Goal: Ask a question

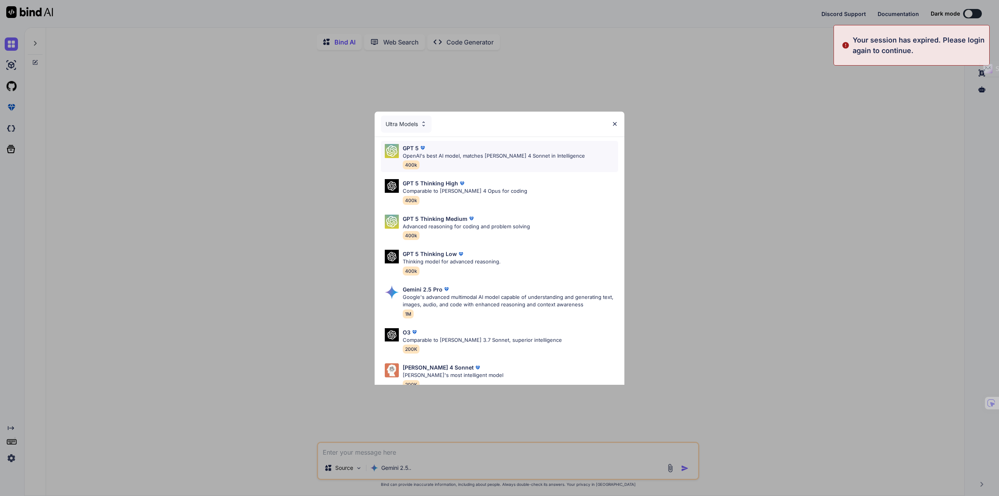
type textarea "x"
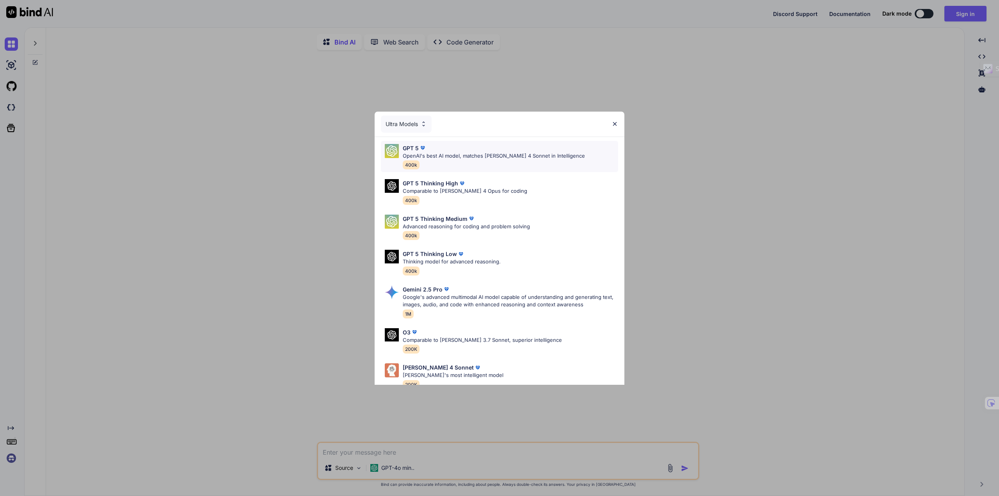
click at [479, 156] on p "OpenAI's best AI model, matches [PERSON_NAME] 4 Sonnet in Intelligence" at bounding box center [494, 156] width 182 height 8
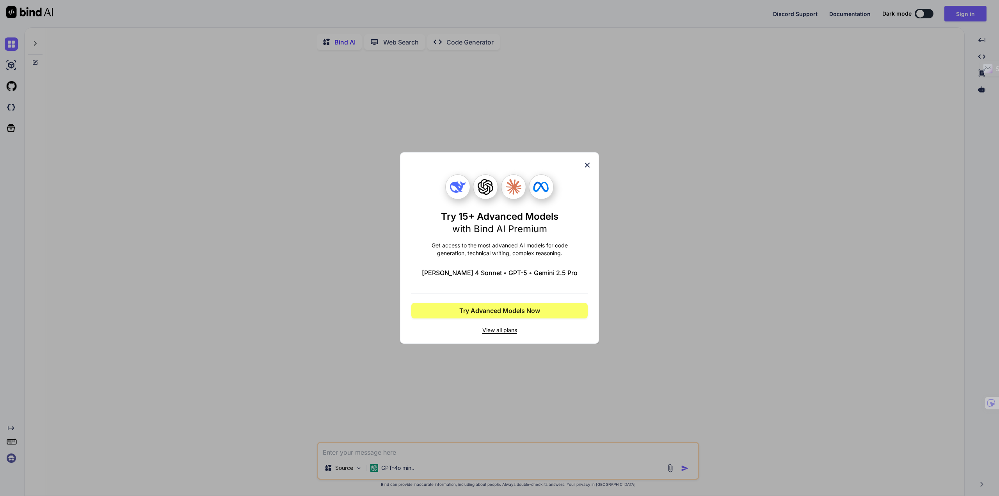
click at [587, 161] on icon at bounding box center [587, 165] width 9 height 9
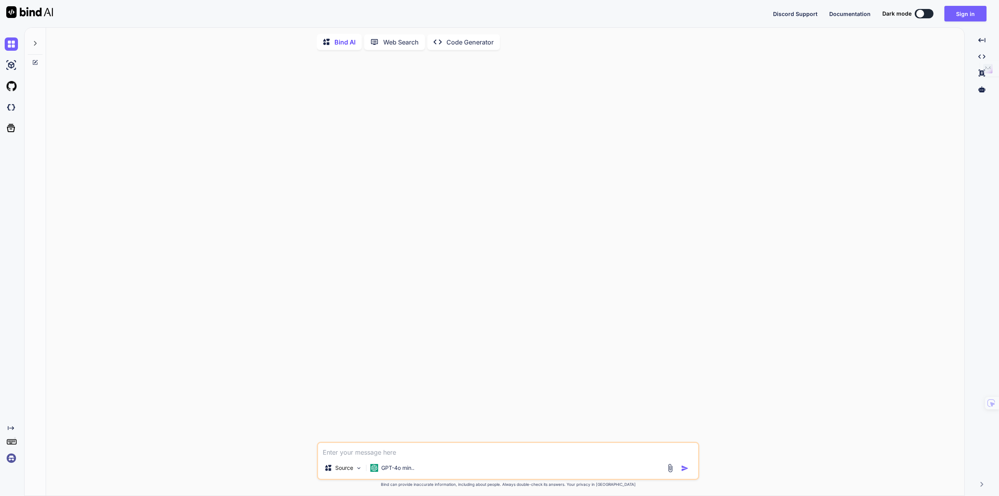
click at [12, 460] on img at bounding box center [11, 457] width 13 height 13
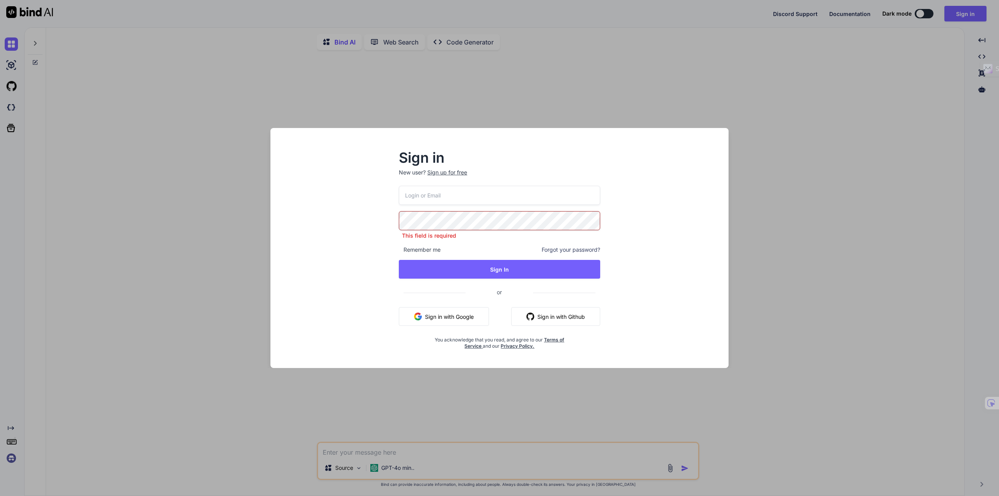
click at [454, 202] on input "email" at bounding box center [499, 195] width 201 height 19
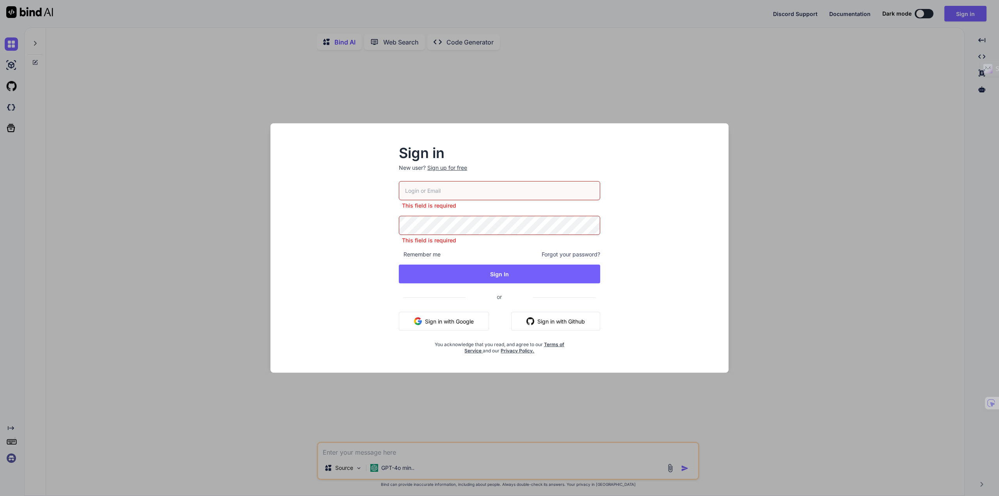
click at [440, 319] on button "Sign in with Google" at bounding box center [444, 321] width 90 height 19
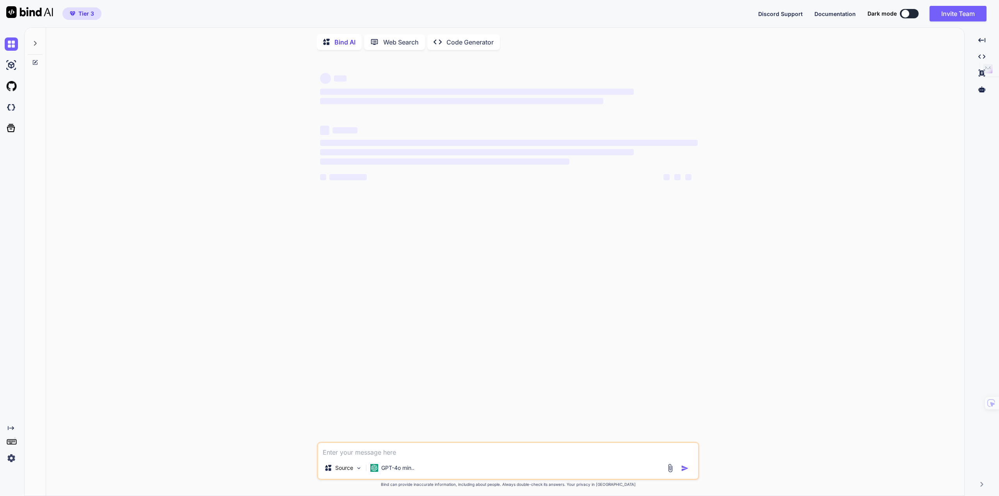
click at [11, 460] on img at bounding box center [11, 457] width 13 height 13
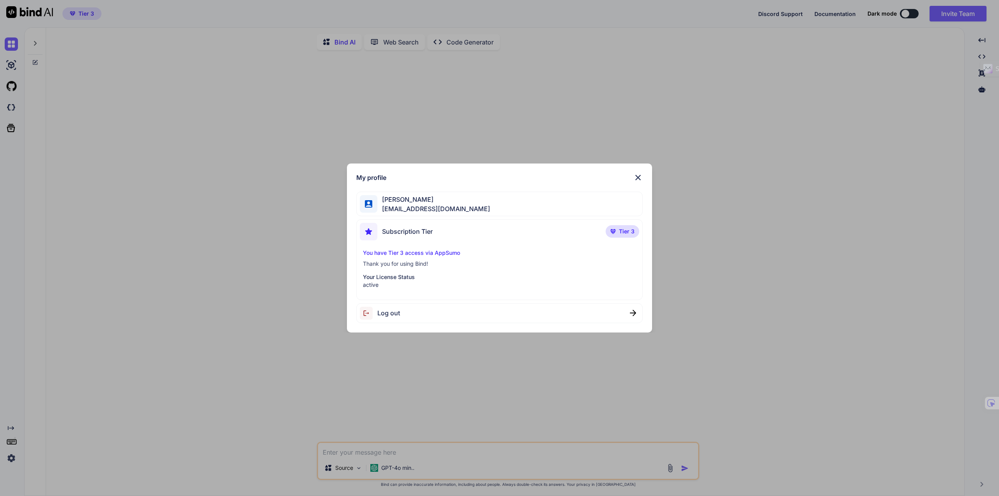
click at [195, 418] on div "My profile [PERSON_NAME] [PERSON_NAME][EMAIL_ADDRESS][DOMAIN_NAME] Subscription…" at bounding box center [499, 248] width 999 height 496
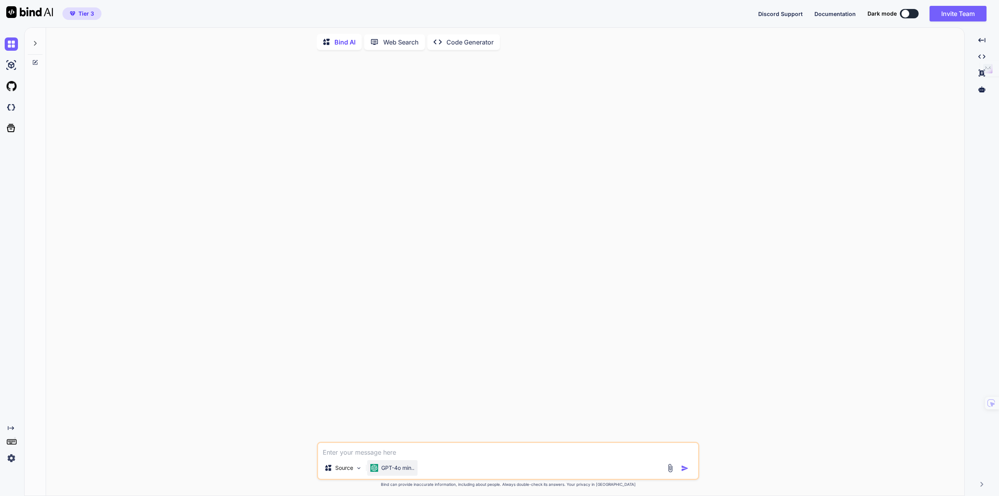
click at [402, 470] on p "GPT-4o min.." at bounding box center [397, 468] width 33 height 8
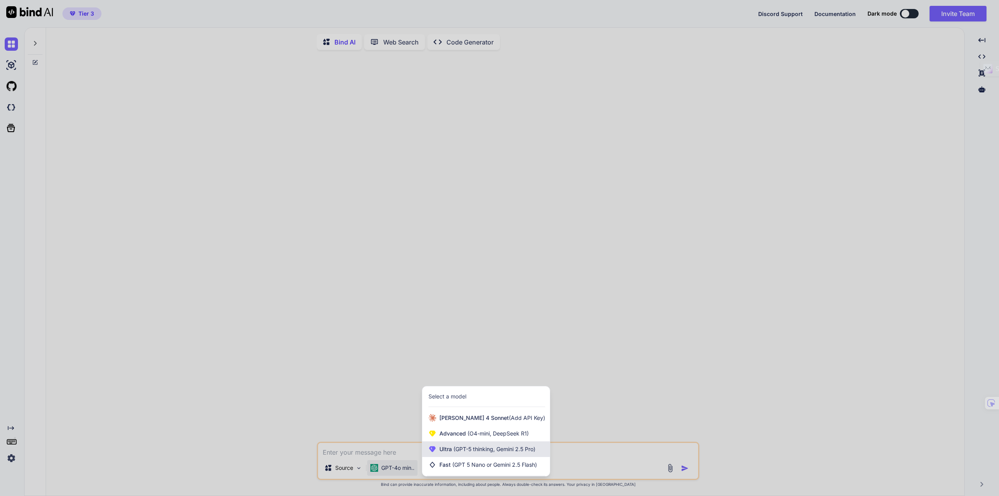
click at [525, 452] on span "(GPT-5 thinking, Gemini 2.5 Pro)" at bounding box center [493, 448] width 83 height 7
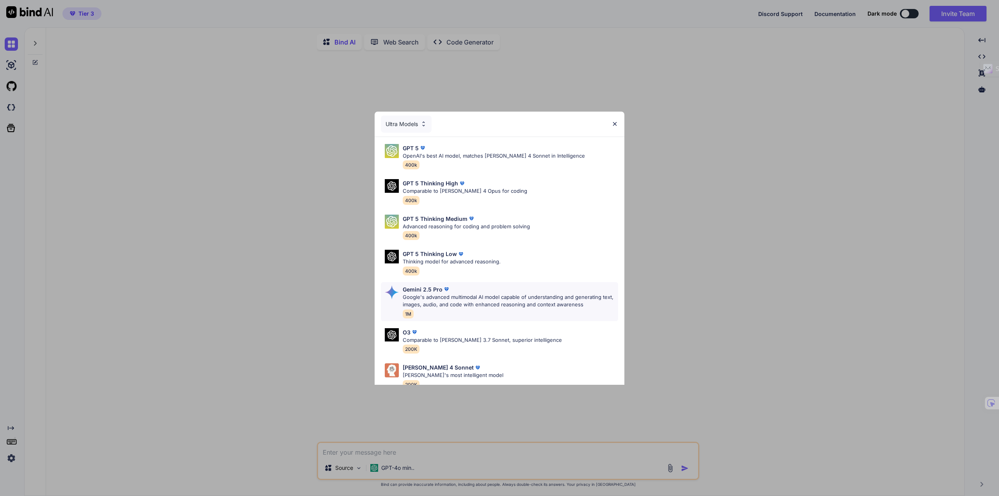
click at [496, 304] on p "Google's advanced multimodal AI model capable of understanding and generating t…" at bounding box center [510, 300] width 215 height 15
